Goal: Information Seeking & Learning: Learn about a topic

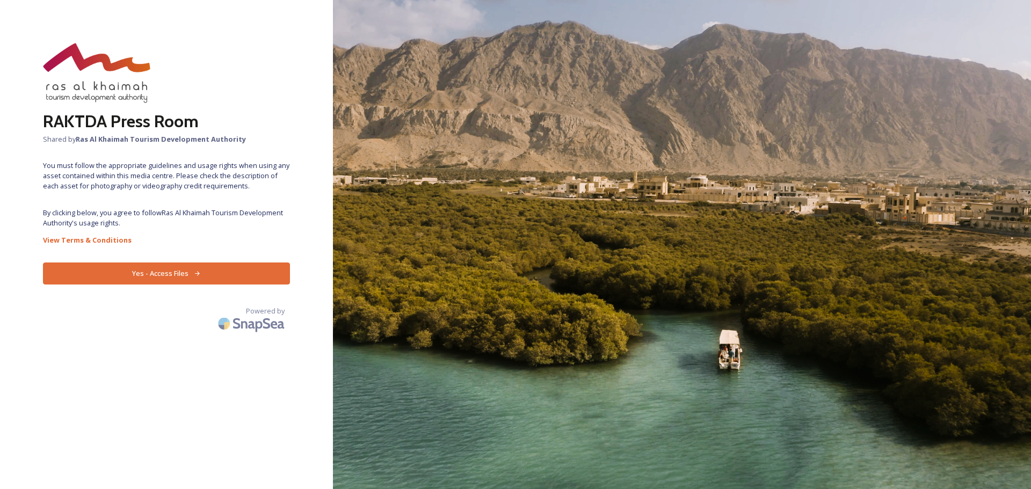
click at [195, 267] on button "Yes - Access Files" at bounding box center [166, 273] width 247 height 22
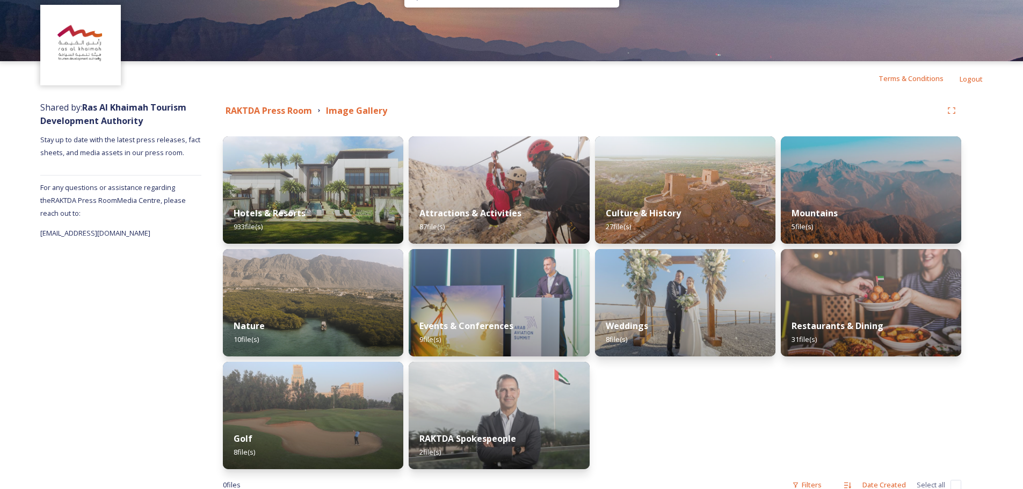
scroll to position [54, 0]
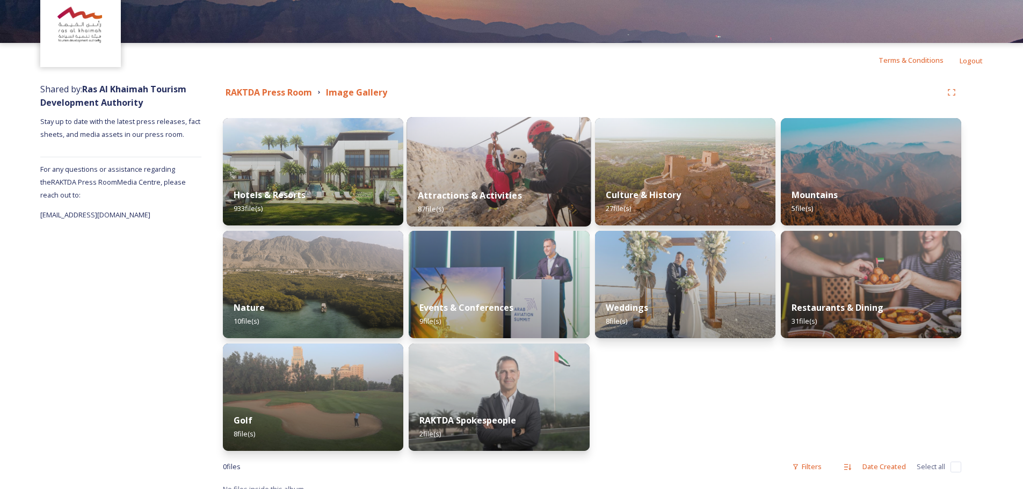
click at [556, 167] on img at bounding box center [499, 172] width 184 height 110
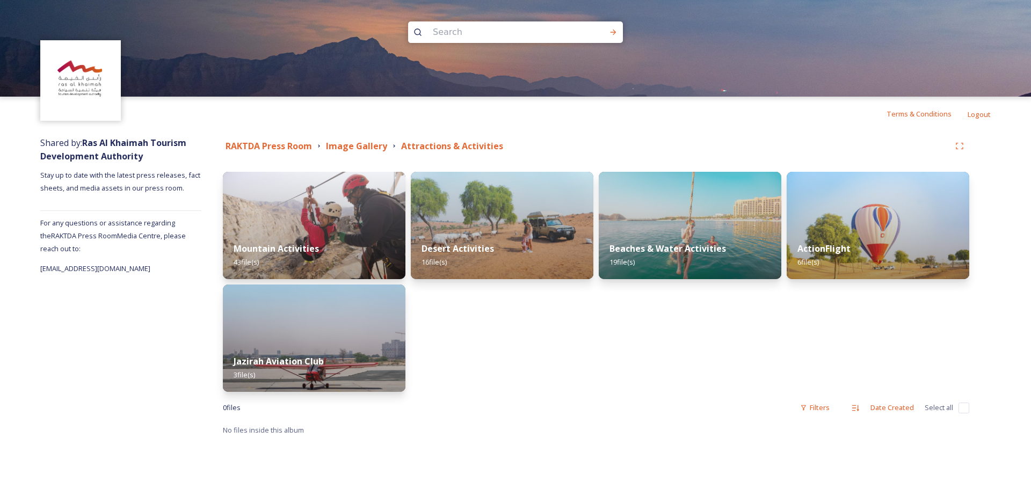
click at [652, 412] on div "0 file s Filters Date Created Select all" at bounding box center [596, 407] width 746 height 21
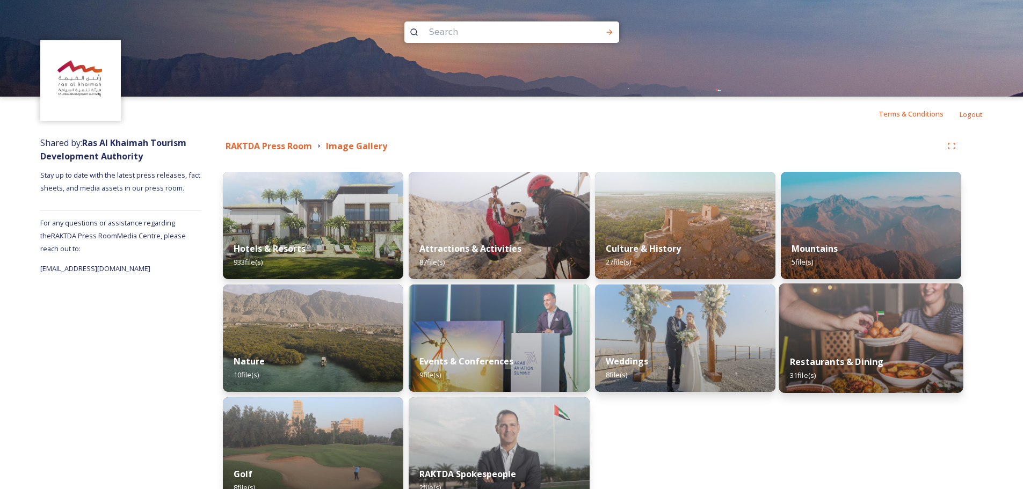
click at [869, 344] on img at bounding box center [870, 338] width 184 height 110
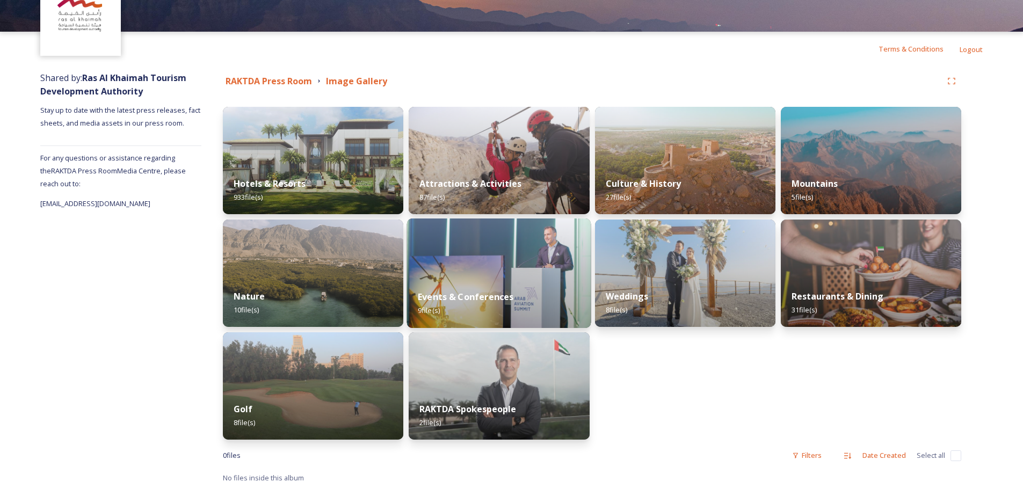
scroll to position [65, 0]
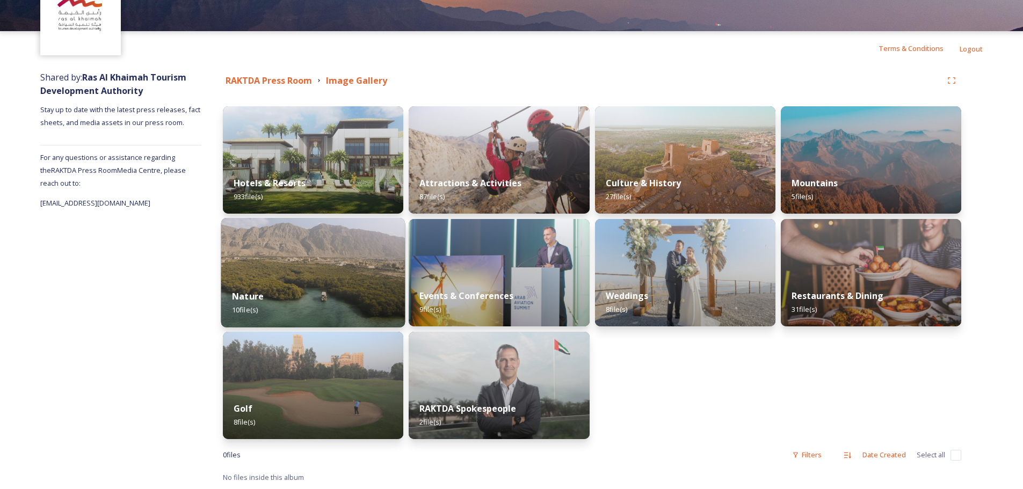
click at [315, 248] on img at bounding box center [313, 273] width 184 height 110
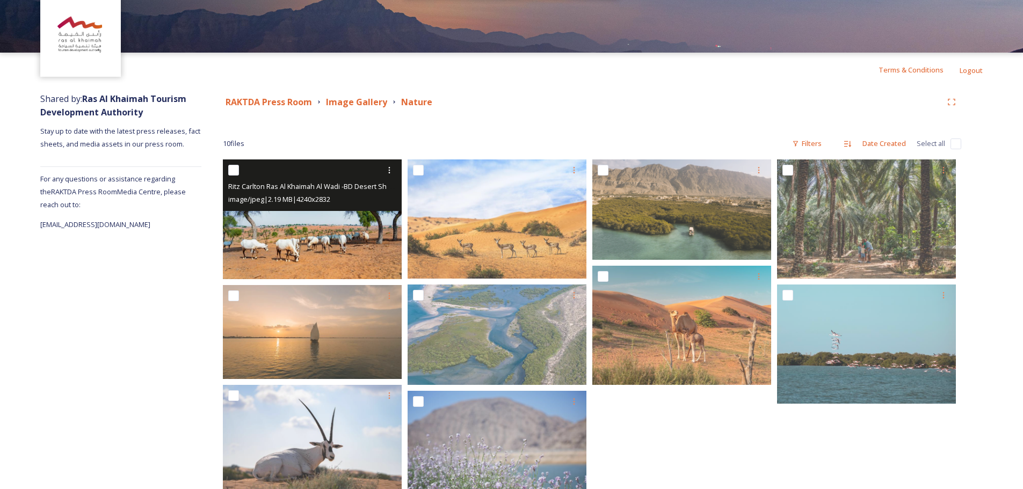
scroll to position [89, 0]
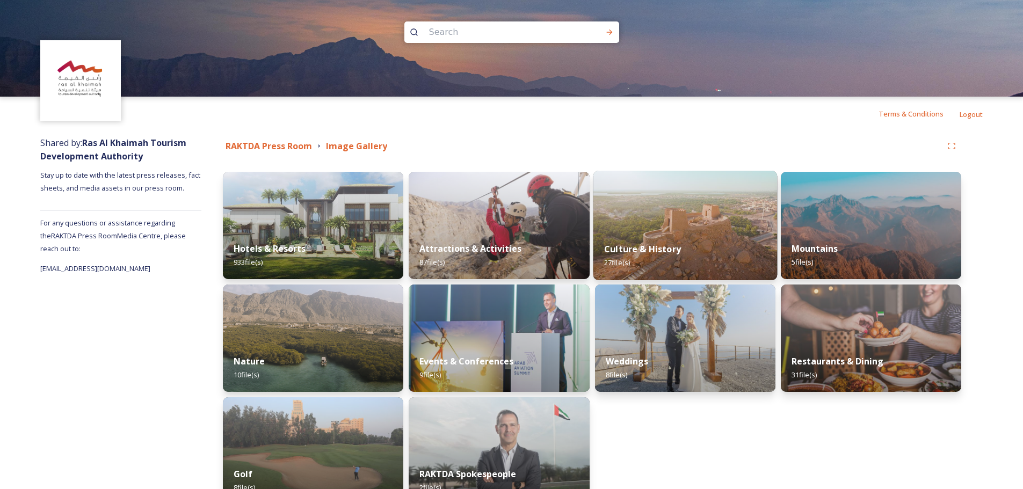
click at [687, 223] on img at bounding box center [685, 226] width 184 height 110
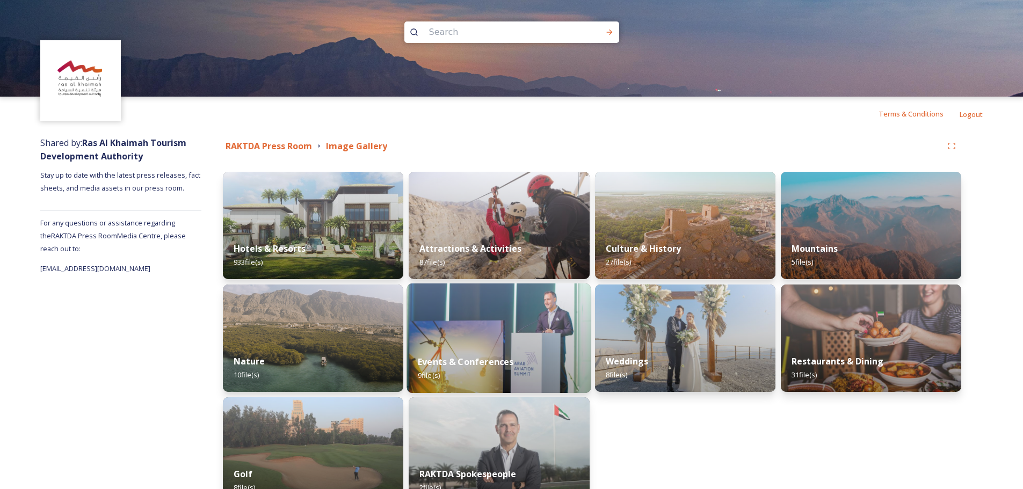
click at [536, 355] on div "Events & Conferences 9 file(s)" at bounding box center [499, 368] width 184 height 49
click at [541, 187] on img at bounding box center [499, 226] width 184 height 110
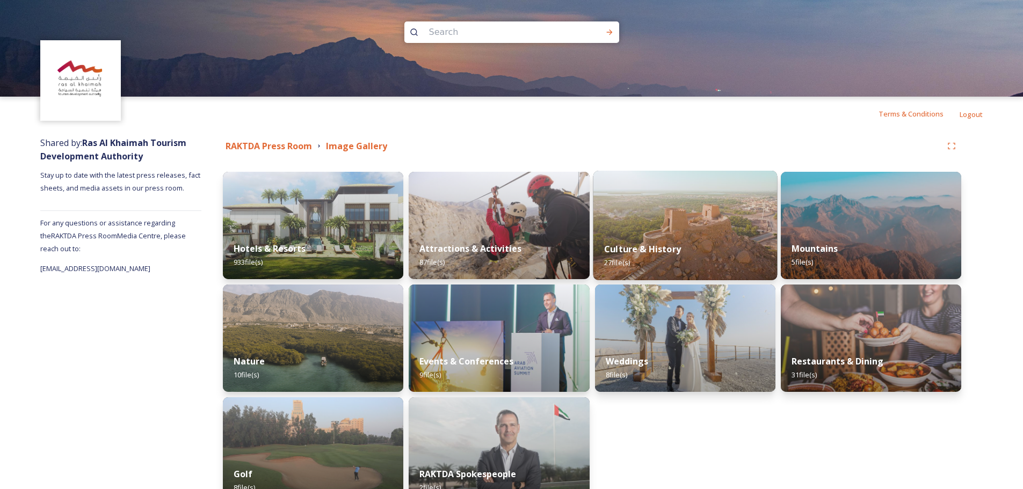
click at [672, 222] on img at bounding box center [685, 226] width 184 height 110
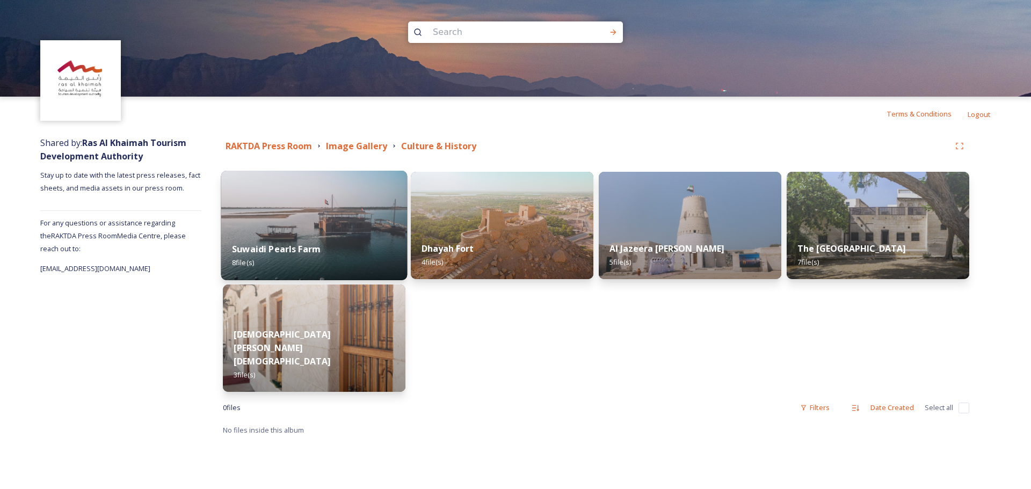
click at [311, 226] on img at bounding box center [314, 226] width 186 height 110
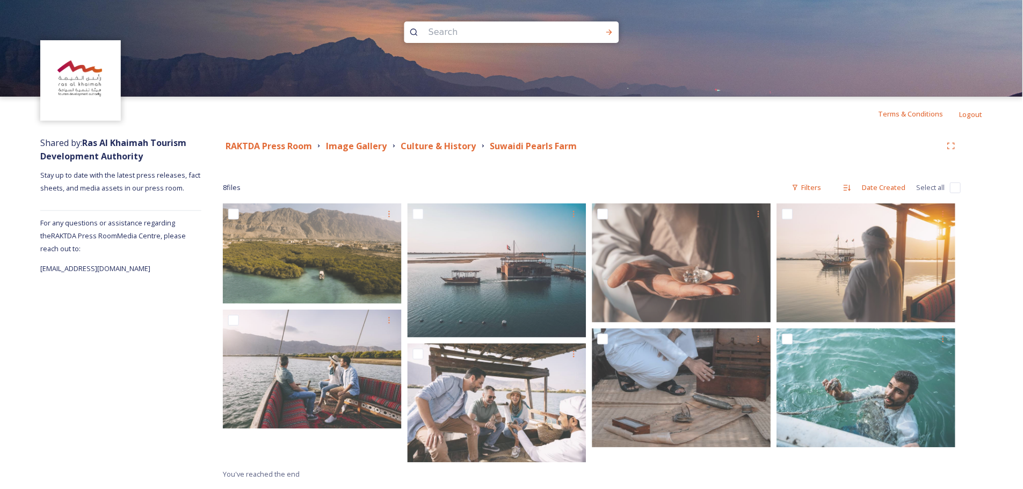
click at [983, 289] on div "Shared by: Ras Al Khaimah Tourism Development Authority Stay up to date with th…" at bounding box center [511, 308] width 1023 height 355
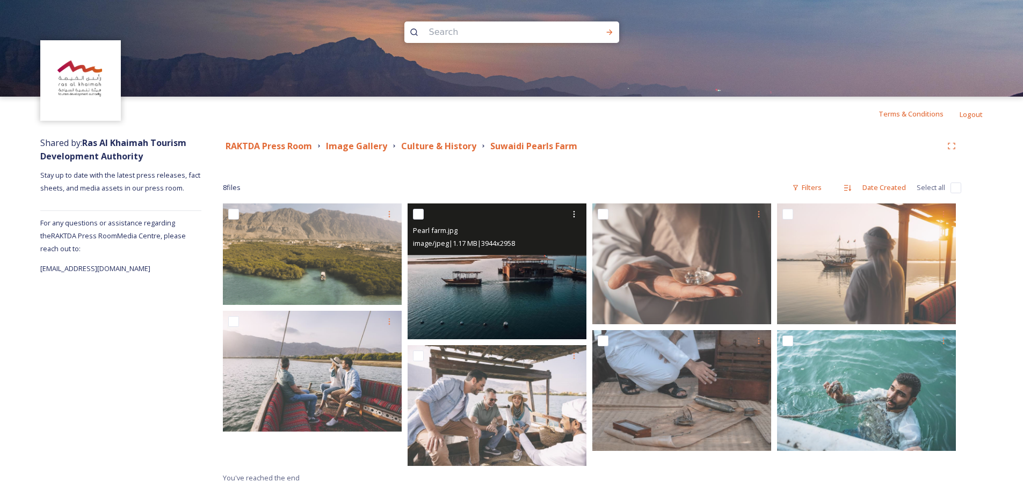
click at [421, 218] on input "checkbox" at bounding box center [418, 214] width 11 height 11
checkbox input "true"
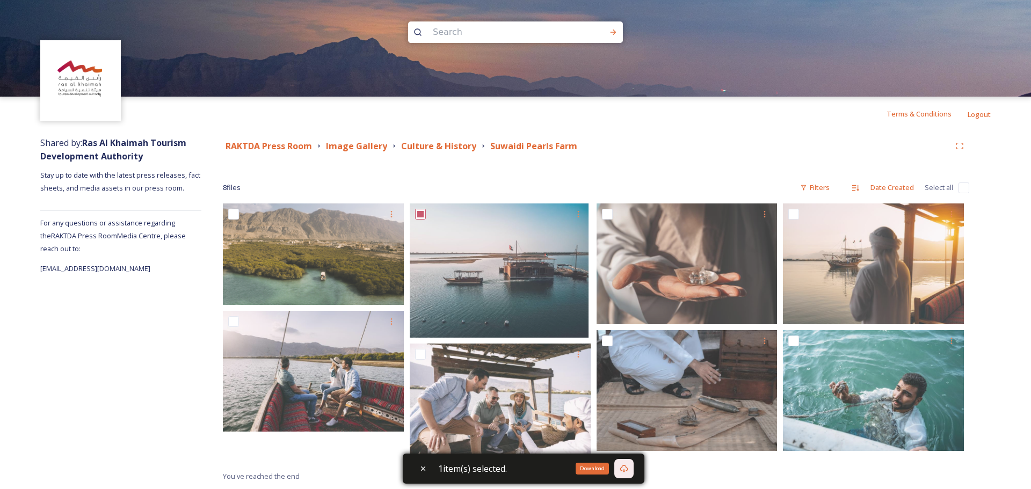
click at [624, 471] on icon at bounding box center [623, 468] width 9 height 9
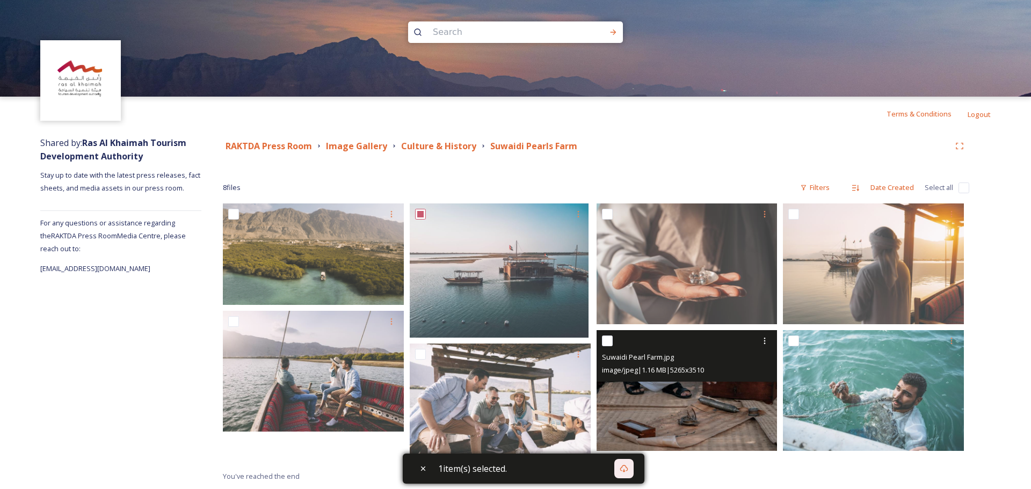
click at [674, 401] on img at bounding box center [686, 390] width 181 height 121
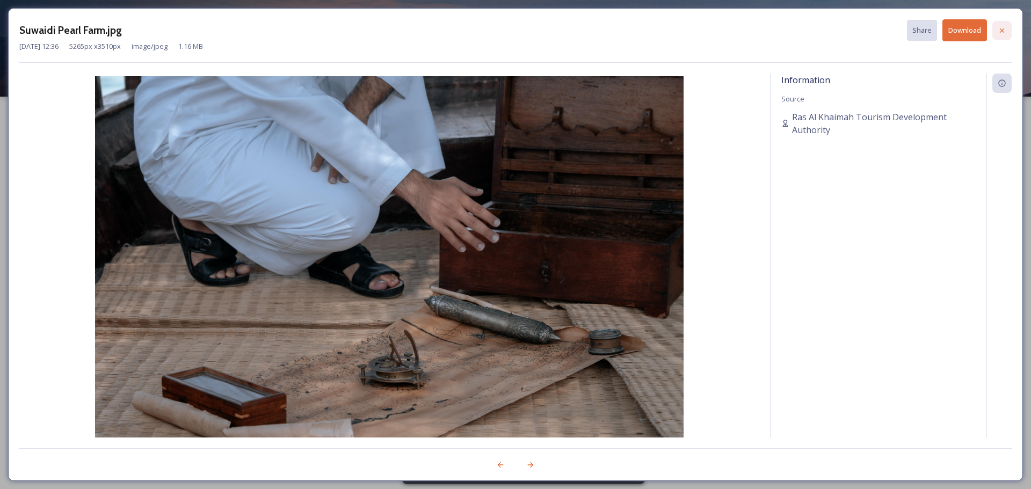
click at [999, 31] on icon at bounding box center [1001, 30] width 9 height 9
